Goal: Check status: Check status

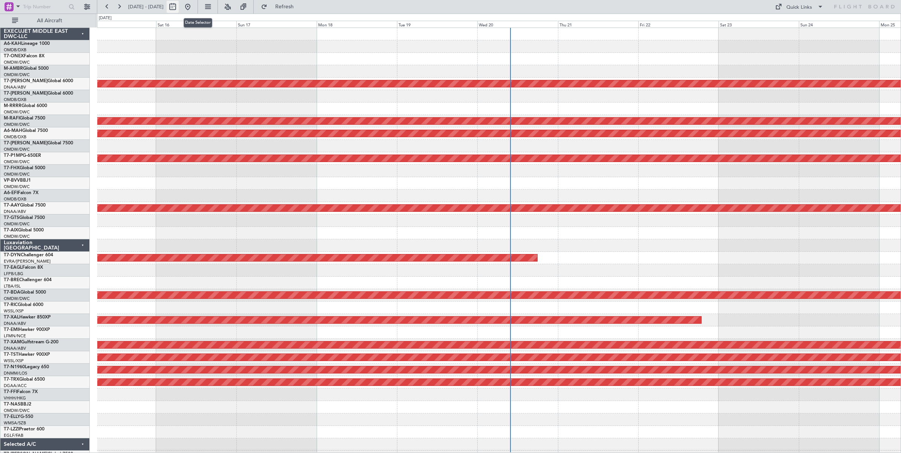
click at [179, 9] on button at bounding box center [173, 7] width 12 height 12
select select "8"
select select "2025"
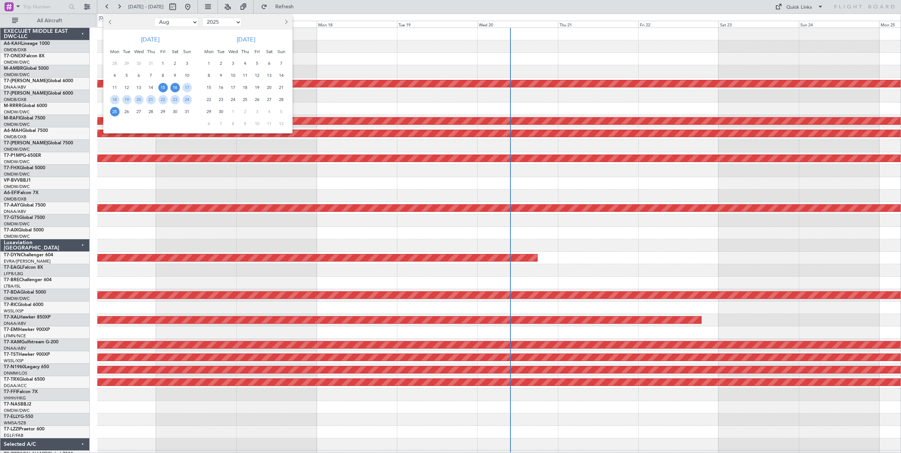
click at [172, 87] on span "16" at bounding box center [174, 87] width 9 height 9
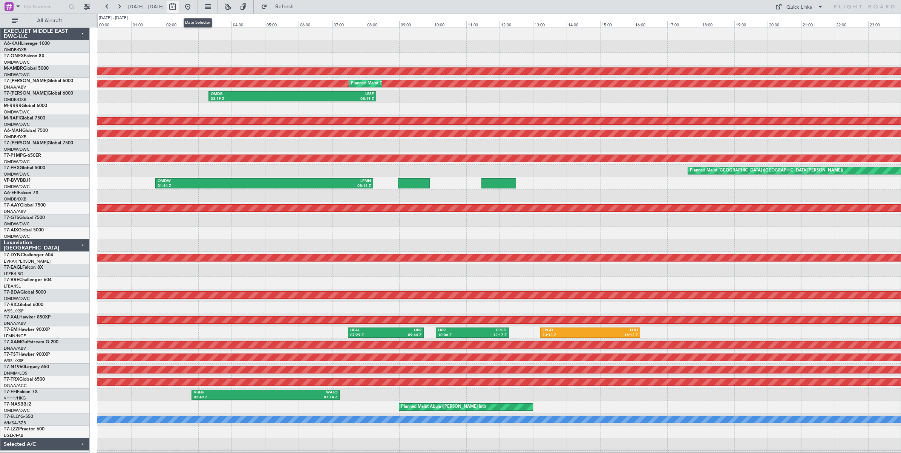
click at [179, 8] on button at bounding box center [173, 7] width 12 height 12
select select "8"
select select "2025"
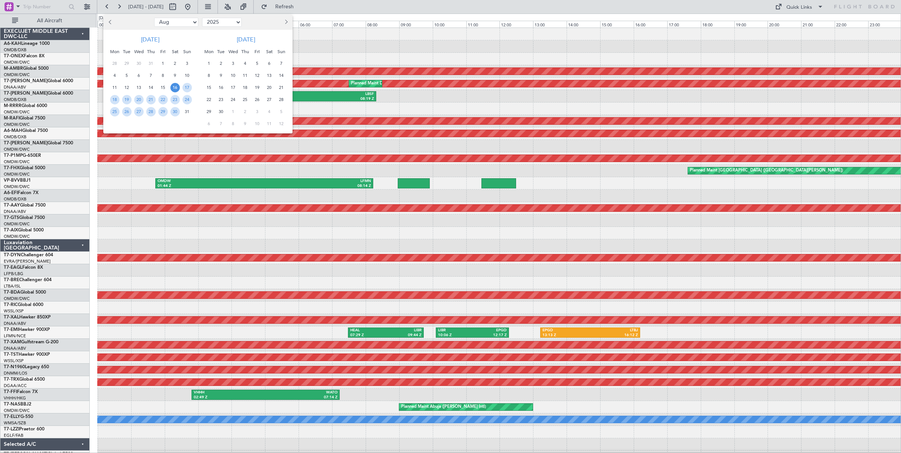
click at [174, 88] on span "16" at bounding box center [174, 87] width 9 height 9
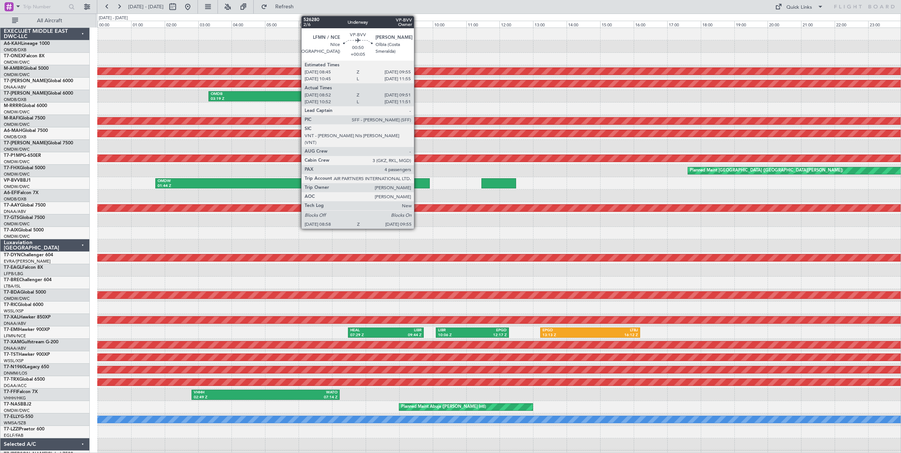
click at [418, 184] on div at bounding box center [414, 183] width 32 height 10
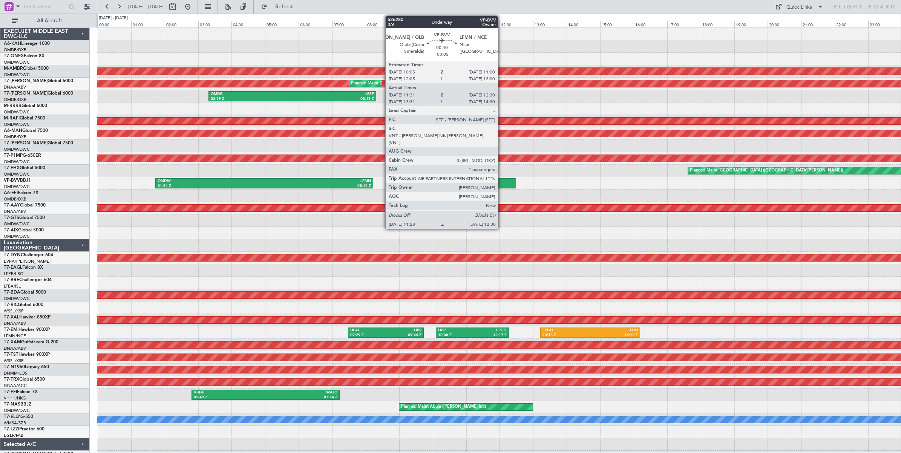
click at [502, 183] on div at bounding box center [498, 183] width 35 height 10
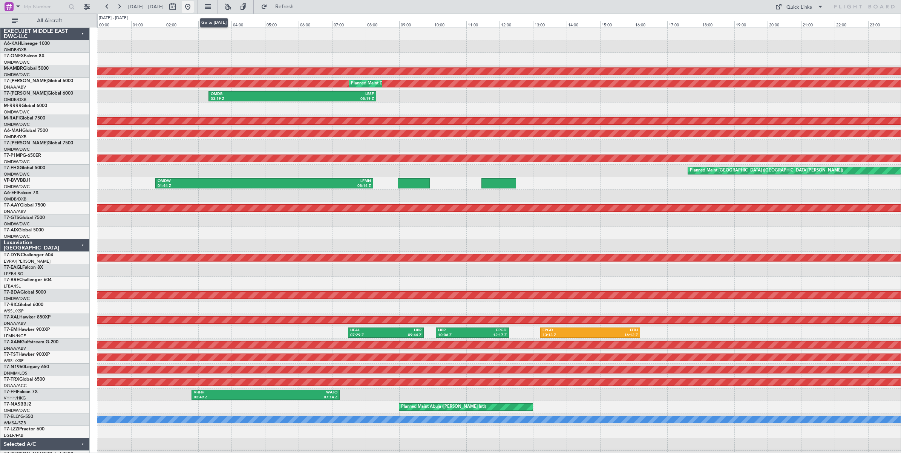
click at [194, 8] on button at bounding box center [188, 7] width 12 height 12
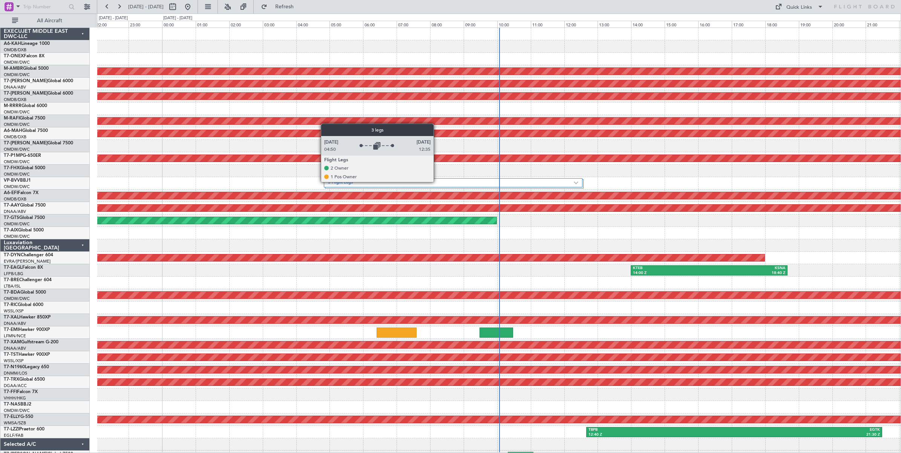
click at [437, 182] on label "3 Flight Legs" at bounding box center [451, 183] width 246 height 6
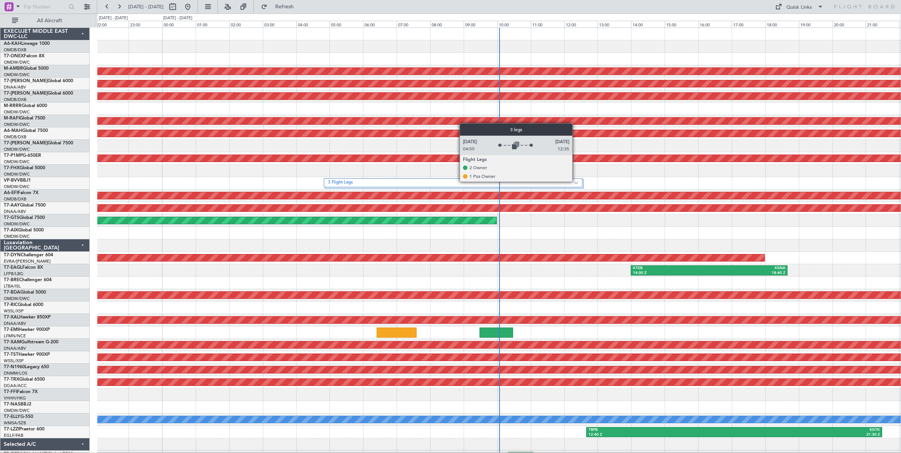
click at [576, 182] on img at bounding box center [576, 182] width 5 height 3
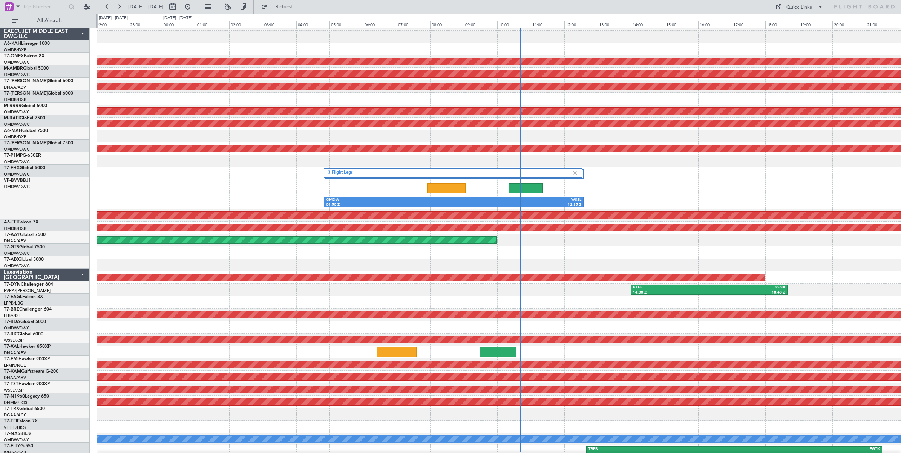
scroll to position [40, 0]
